Goal: Task Accomplishment & Management: Use online tool/utility

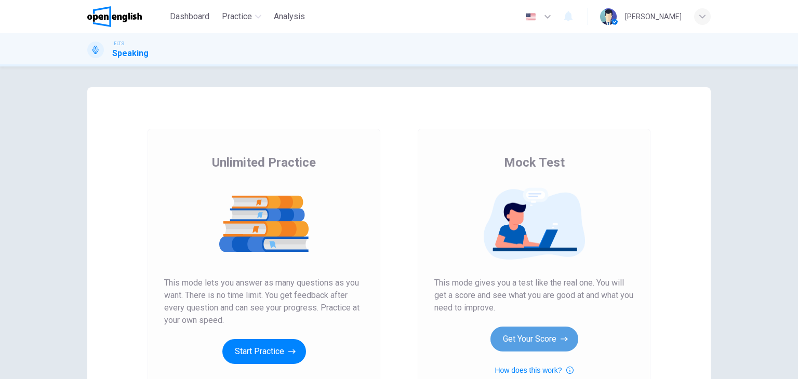
click at [536, 339] on button "Get Your Score" at bounding box center [535, 339] width 88 height 25
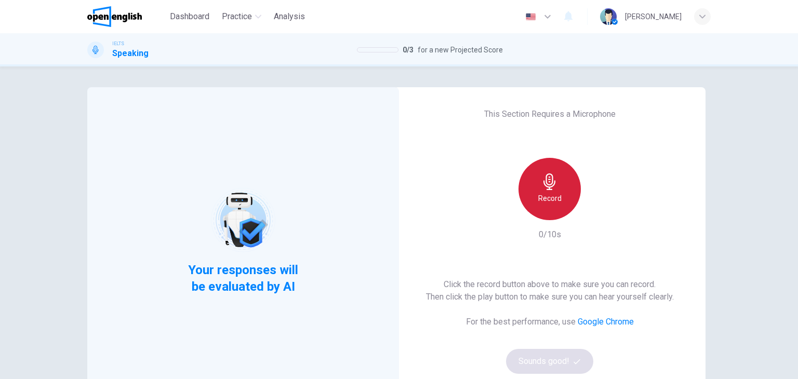
click at [559, 208] on div "Record" at bounding box center [550, 189] width 62 height 62
click at [403, 204] on div "This Section Requires a Microphone Stop 0/10s Click the record button above to …" at bounding box center [550, 241] width 312 height 308
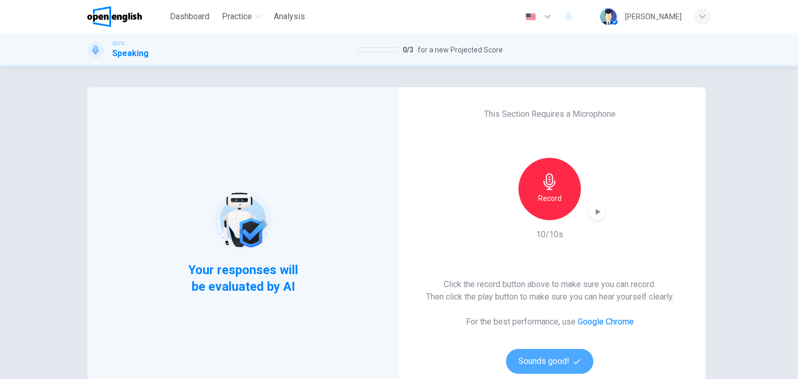
drag, startPoint x: 546, startPoint y: 357, endPoint x: 79, endPoint y: 280, distance: 472.9
click at [535, 349] on button "Sounds good!" at bounding box center [549, 361] width 87 height 25
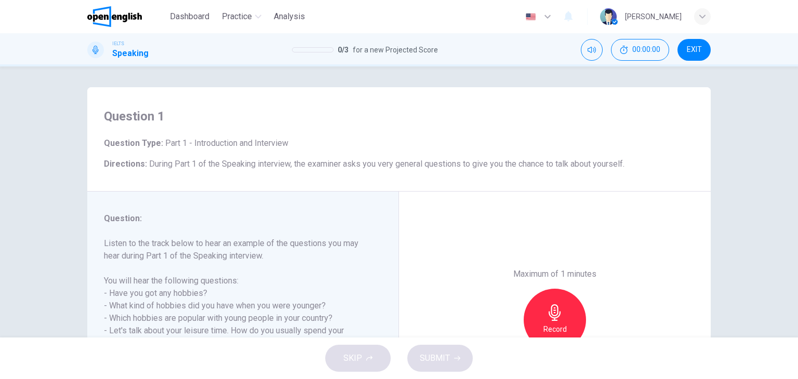
click at [7, 248] on div "Question 1 Question Type : Part 1 - Introduction and Interview Directions : Dur…" at bounding box center [399, 202] width 798 height 271
click at [585, 219] on div "Maximum of 1 minutes Record 0/60s" at bounding box center [555, 320] width 312 height 257
click at [554, 306] on icon "button" at bounding box center [555, 313] width 12 height 17
click at [493, 277] on div "Maximum of 1 minutes Record 1/60s" at bounding box center [555, 320] width 312 height 257
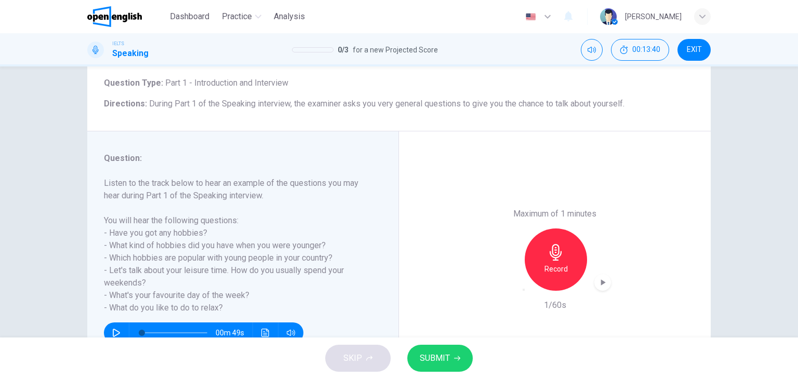
scroll to position [104, 0]
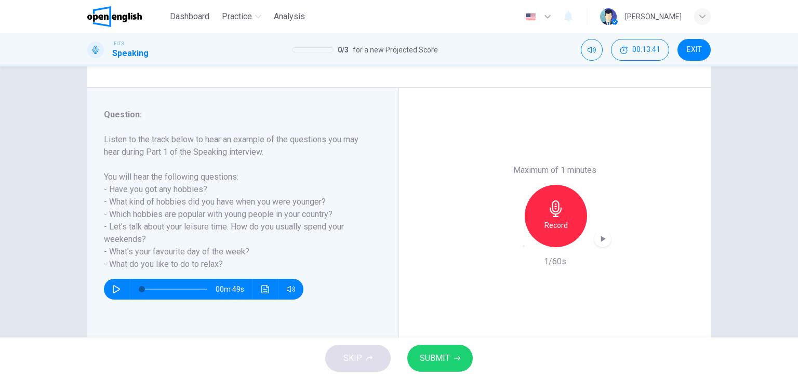
click at [524, 246] on icon "button" at bounding box center [524, 246] width 0 height 0
click at [502, 242] on div "Record" at bounding box center [555, 216] width 112 height 62
click at [563, 217] on div "Record" at bounding box center [555, 216] width 62 height 62
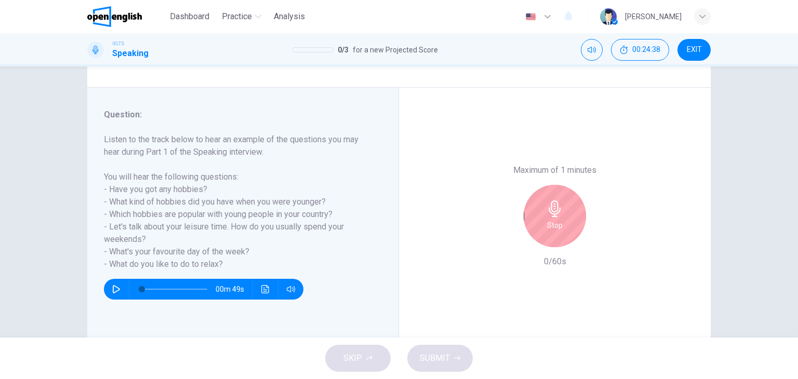
click at [434, 223] on div "Maximum of 1 minutes Stop 0/60s" at bounding box center [555, 216] width 312 height 257
click at [543, 228] on div "Stop" at bounding box center [555, 216] width 62 height 62
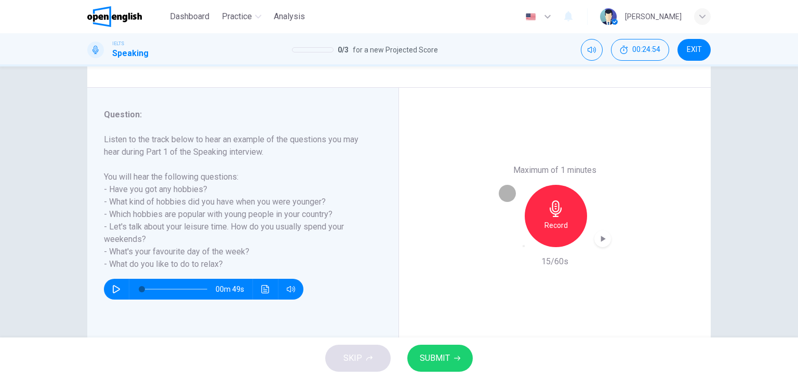
click at [524, 246] on icon "button" at bounding box center [524, 246] width 0 height 0
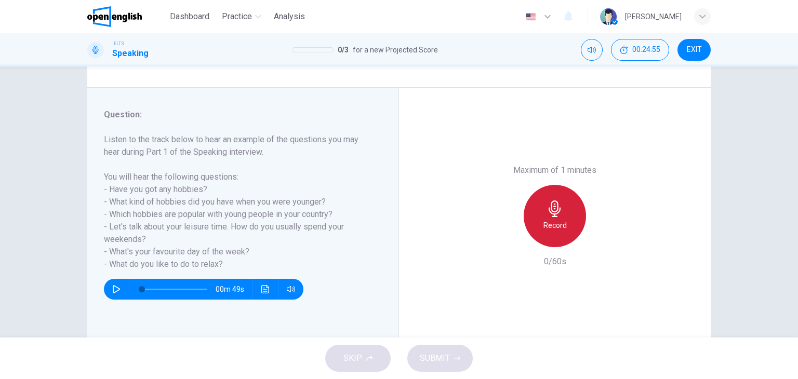
click at [551, 221] on h6 "Record" at bounding box center [555, 225] width 23 height 12
click at [551, 221] on h6 "Stop" at bounding box center [555, 225] width 16 height 12
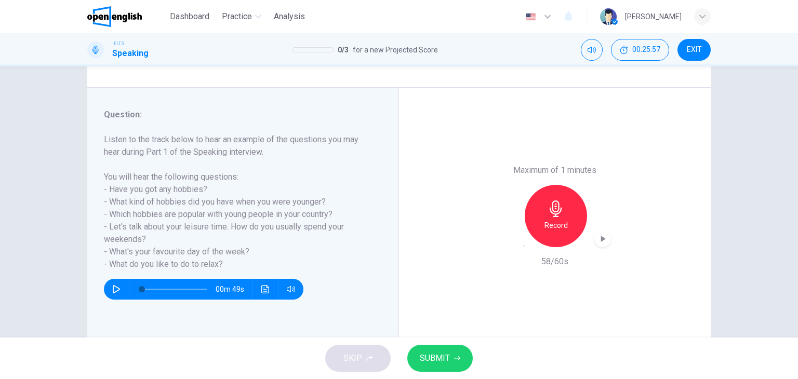
click at [453, 367] on button "SUBMIT" at bounding box center [439, 358] width 65 height 27
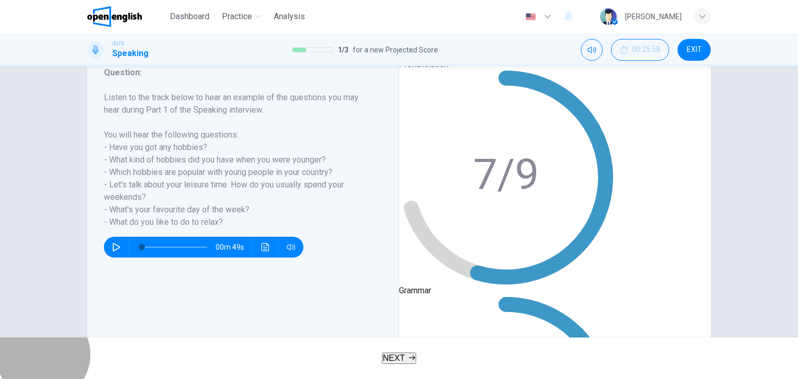
click at [407, 362] on button "NEXT" at bounding box center [399, 358] width 35 height 11
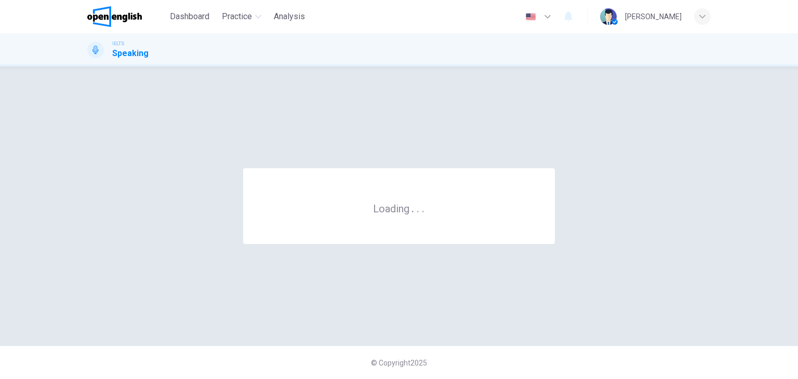
scroll to position [0, 0]
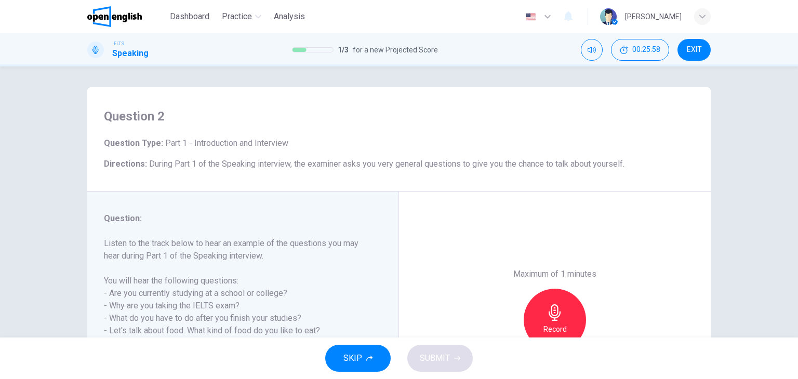
click at [264, 197] on div "Question : Listen to the track below to hear an example of the questions you ma…" at bounding box center [243, 320] width 312 height 257
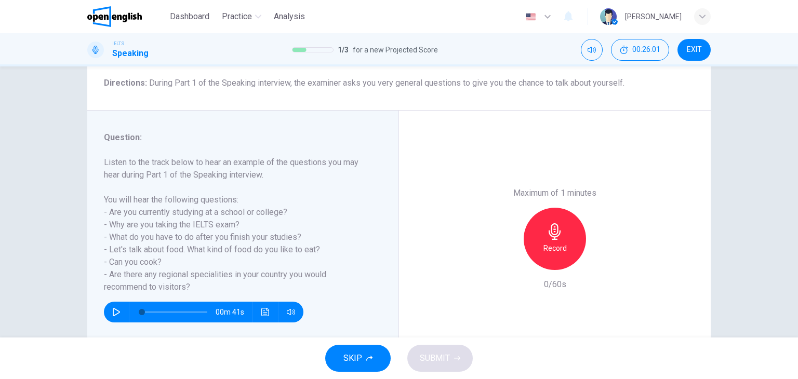
scroll to position [83, 0]
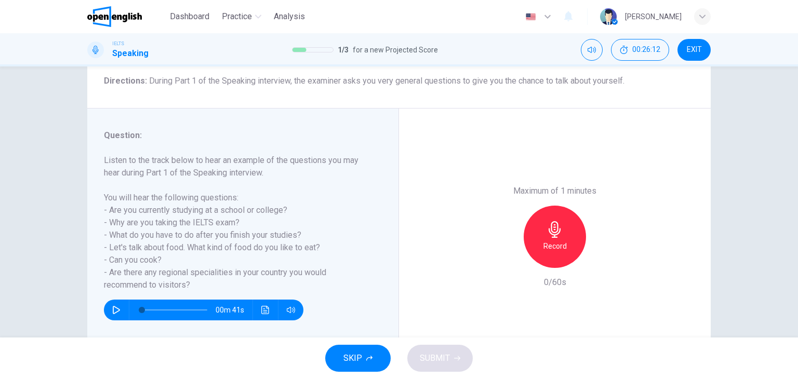
drag, startPoint x: 106, startPoint y: 209, endPoint x: 142, endPoint y: 217, distance: 36.7
click at [142, 217] on h6 "Listen to the track below to hear an example of the questions you may hear duri…" at bounding box center [237, 222] width 266 height 137
drag, startPoint x: 109, startPoint y: 209, endPoint x: 147, endPoint y: 222, distance: 40.8
click at [151, 222] on h6 "Listen to the track below to hear an example of the questions you may hear duri…" at bounding box center [237, 222] width 266 height 137
drag, startPoint x: 110, startPoint y: 205, endPoint x: 166, endPoint y: 231, distance: 61.4
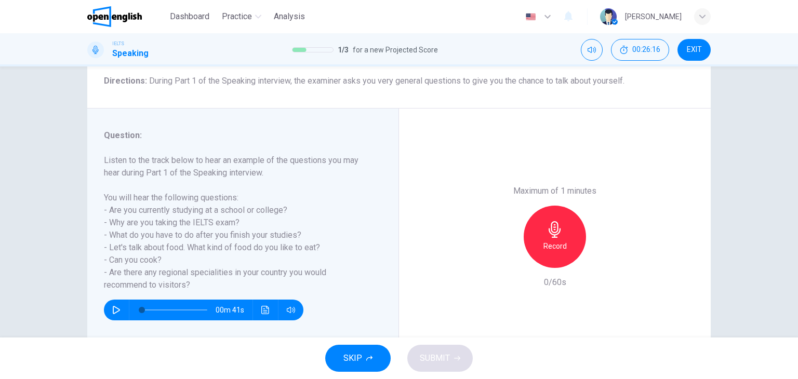
click at [164, 238] on h6 "Listen to the track below to hear an example of the questions you may hear duri…" at bounding box center [237, 222] width 266 height 137
drag, startPoint x: 115, startPoint y: 85, endPoint x: 180, endPoint y: 89, distance: 65.1
click at [180, 89] on div "Question 2 Question Type : Part 1 - Introduction and Interview Directions : Dur…" at bounding box center [399, 56] width 624 height 104
drag, startPoint x: 203, startPoint y: 76, endPoint x: 280, endPoint y: 90, distance: 78.2
click at [318, 100] on div "Question 2 Question Type : Part 1 - Introduction and Interview Directions : Dur…" at bounding box center [399, 56] width 624 height 104
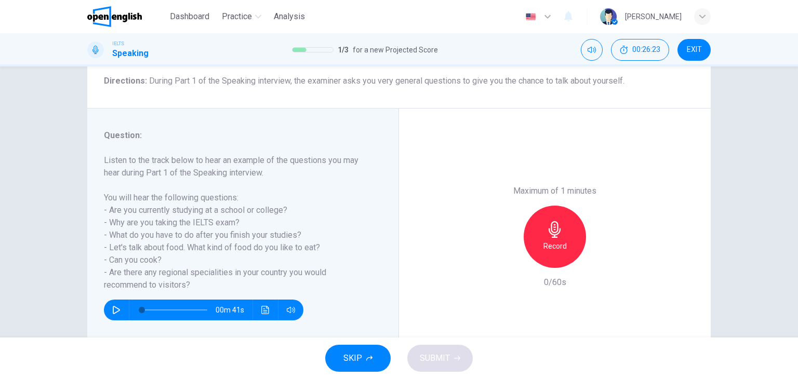
click at [25, 117] on div "Question 2 Question Type : Part 1 - Introduction and Interview Directions : Dur…" at bounding box center [399, 202] width 798 height 271
click at [544, 241] on h6 "Record" at bounding box center [555, 246] width 23 height 12
click at [426, 362] on span "SUBMIT" at bounding box center [435, 358] width 30 height 15
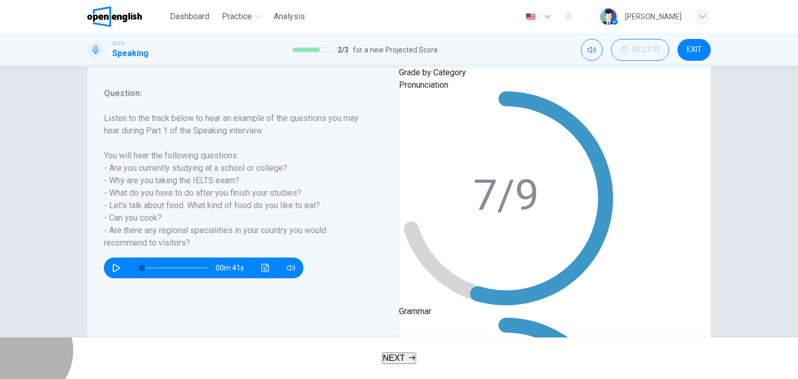
click at [382, 358] on button "NEXT" at bounding box center [399, 358] width 35 height 11
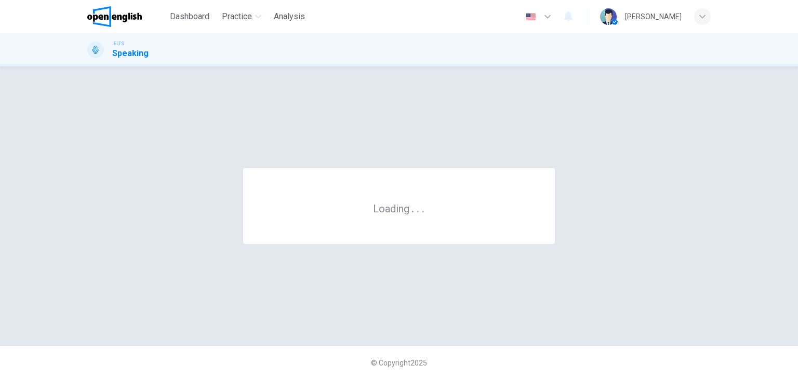
scroll to position [0, 0]
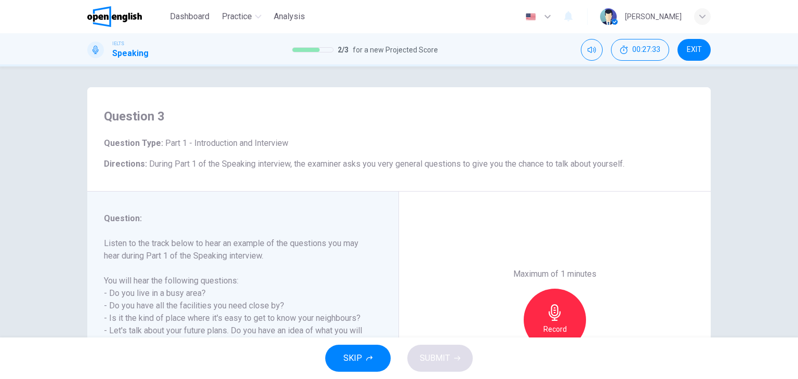
click at [453, 223] on div "Maximum of 1 minutes Record 0/60s" at bounding box center [555, 320] width 312 height 257
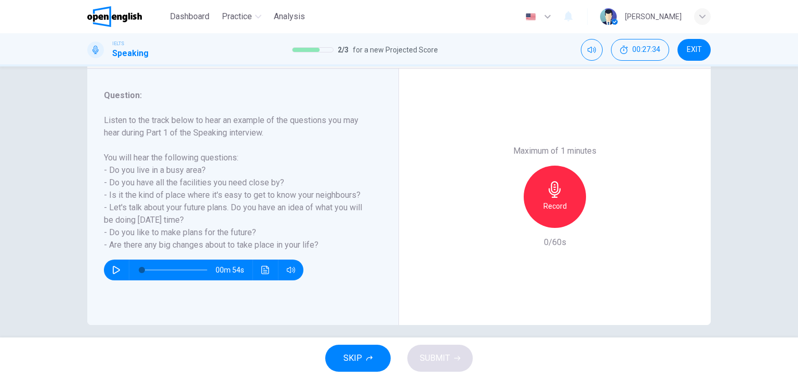
scroll to position [125, 0]
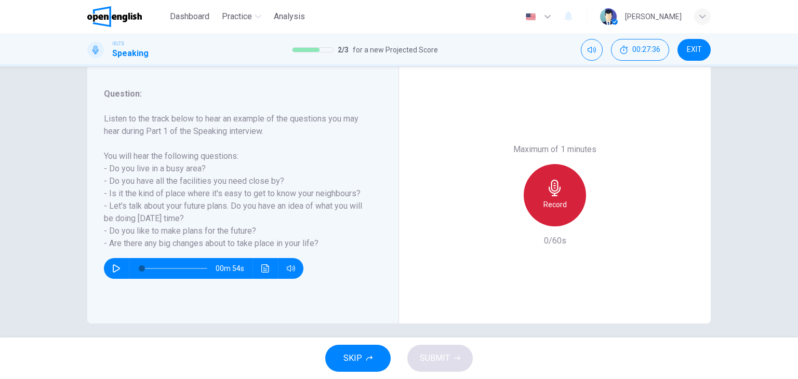
click at [545, 202] on h6 "Record" at bounding box center [555, 205] width 23 height 12
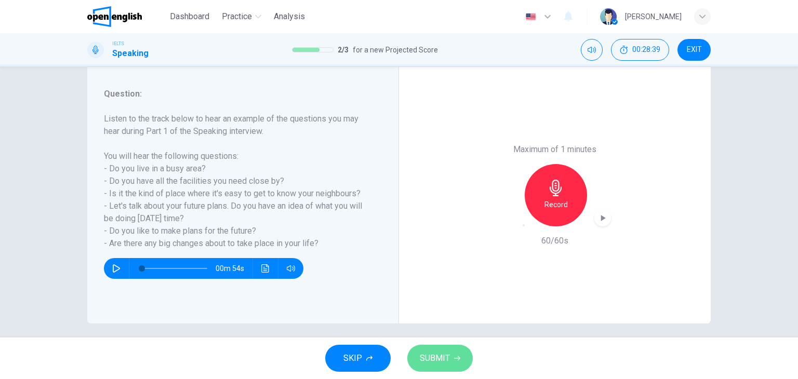
click at [449, 361] on button "SUBMIT" at bounding box center [439, 358] width 65 height 27
